Goal: Task Accomplishment & Management: Use online tool/utility

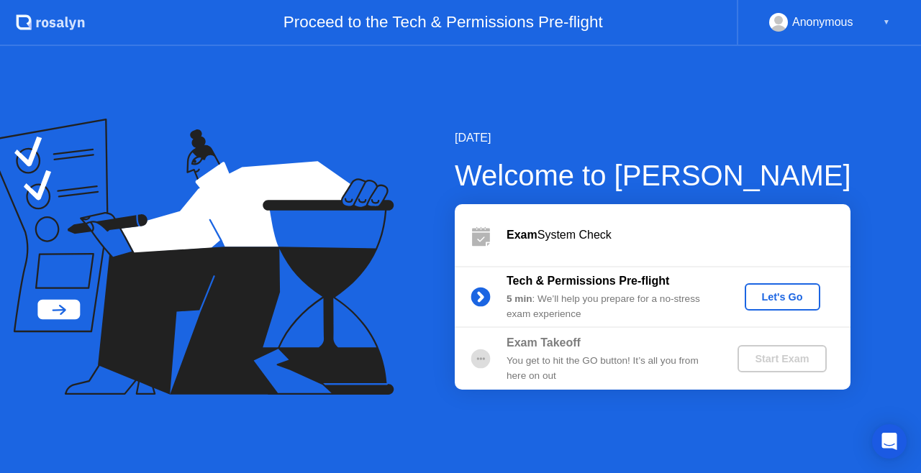
click at [773, 294] on div "Let's Go" at bounding box center [782, 297] width 64 height 12
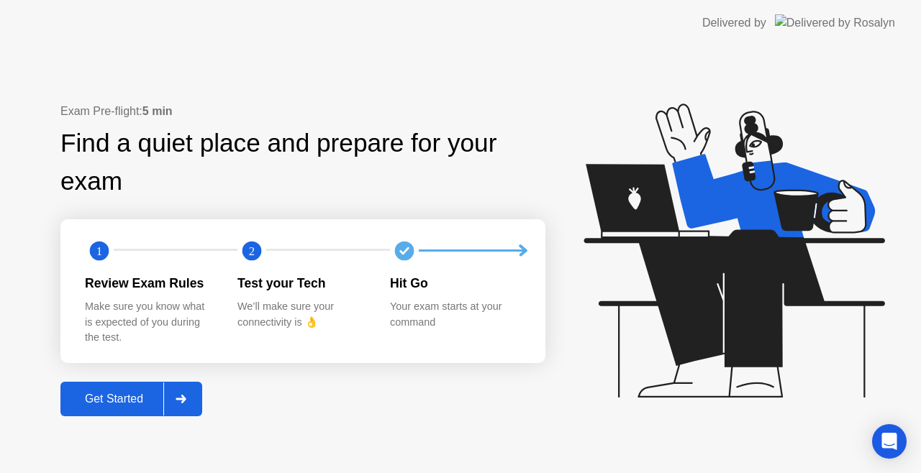
click at [194, 405] on div at bounding box center [180, 399] width 35 height 33
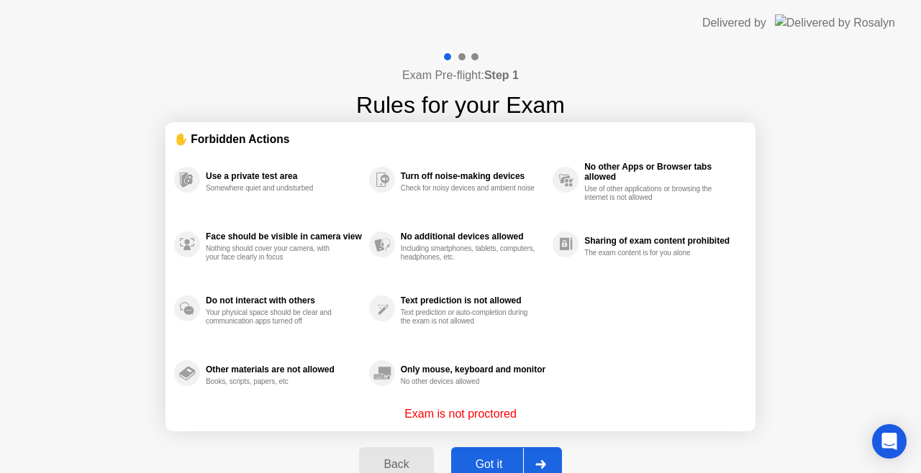
click at [545, 469] on div at bounding box center [540, 464] width 35 height 33
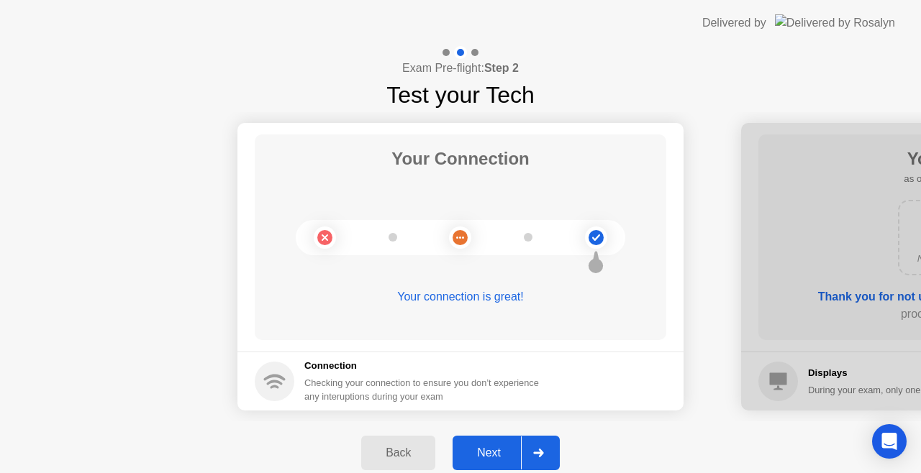
click at [539, 459] on div at bounding box center [538, 453] width 35 height 33
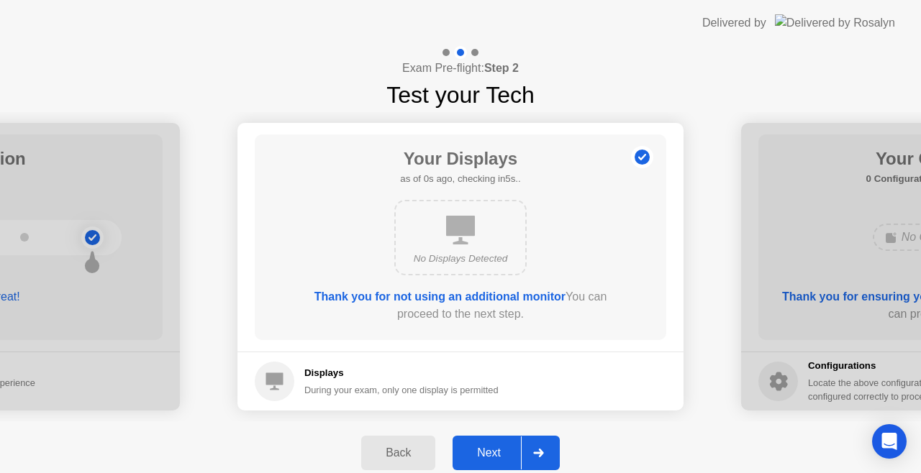
click at [542, 458] on div at bounding box center [538, 453] width 35 height 33
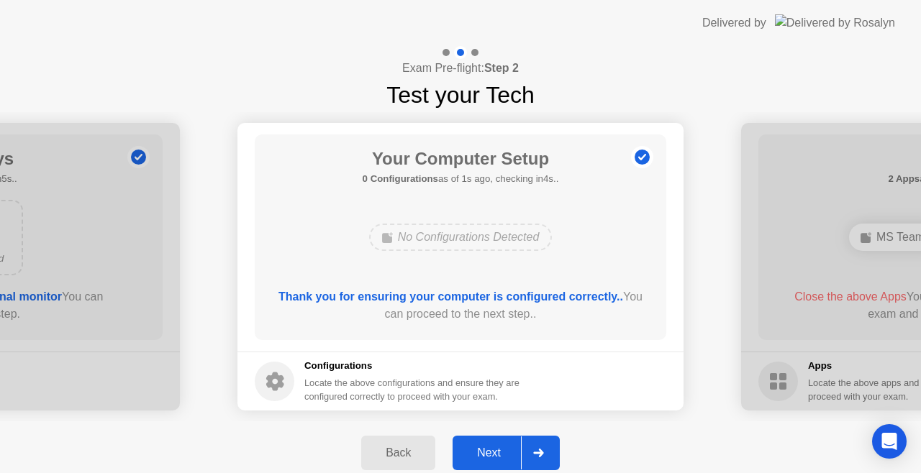
click at [542, 458] on div at bounding box center [538, 453] width 35 height 33
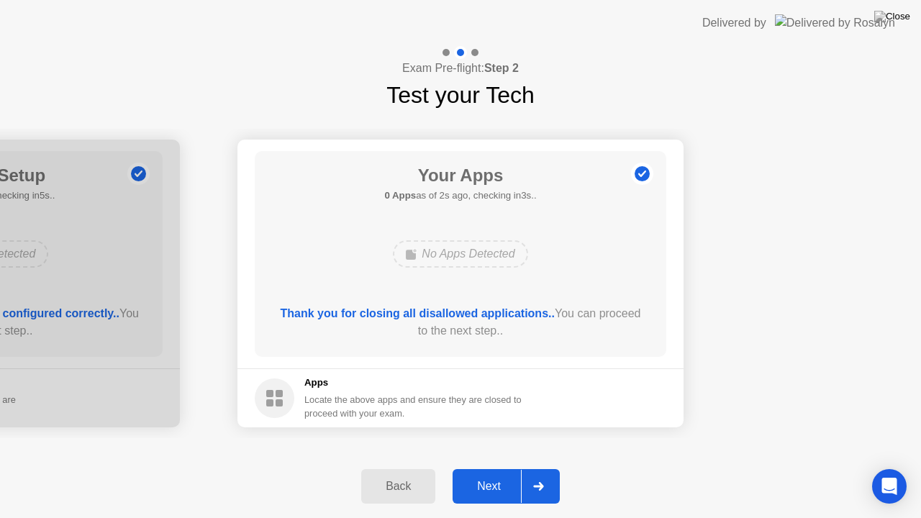
click at [534, 473] on div at bounding box center [538, 486] width 35 height 33
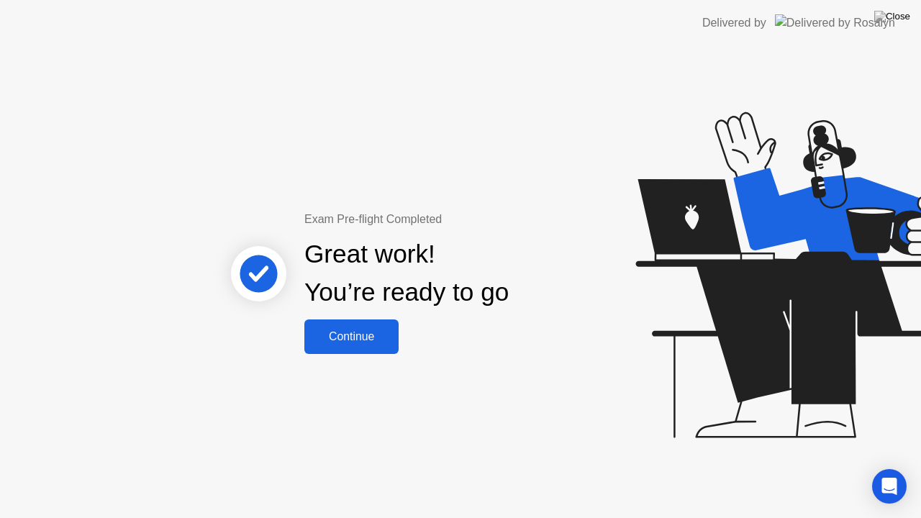
click at [375, 325] on button "Continue" at bounding box center [351, 336] width 94 height 35
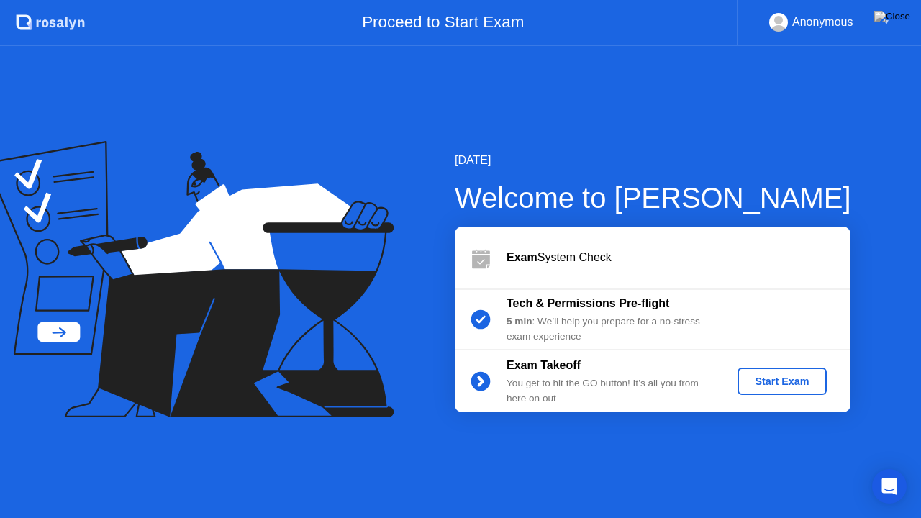
click at [798, 387] on div "Start Exam" at bounding box center [781, 382] width 77 height 12
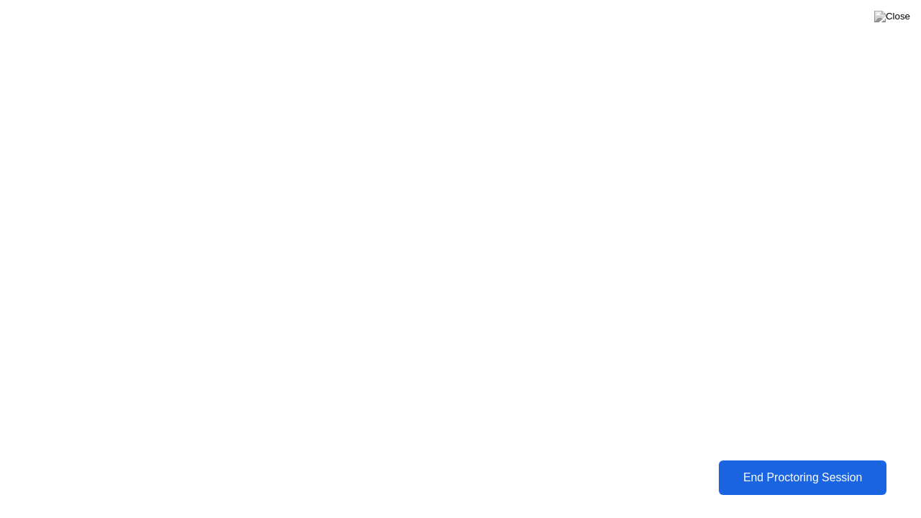
click at [791, 473] on div "End Proctoring Session" at bounding box center [802, 477] width 159 height 13
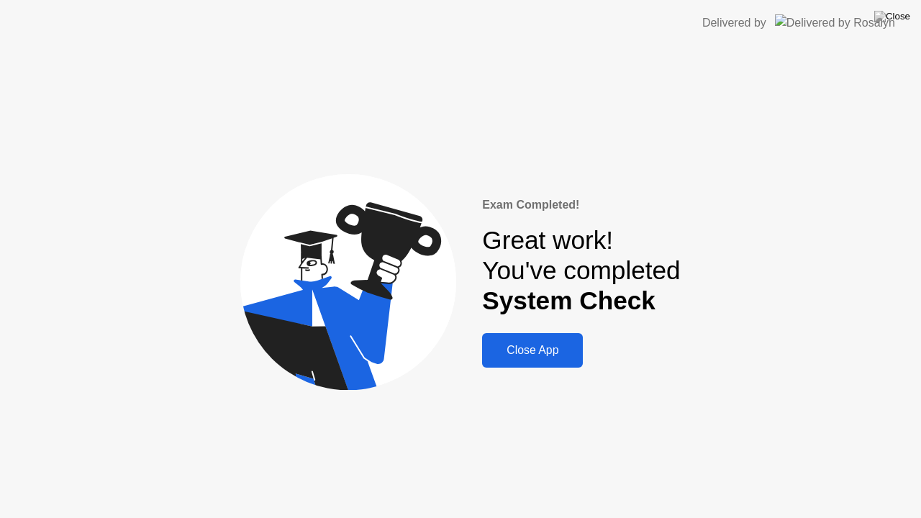
click at [529, 357] on div "Close App" at bounding box center [532, 350] width 92 height 13
